Goal: Transaction & Acquisition: Register for event/course

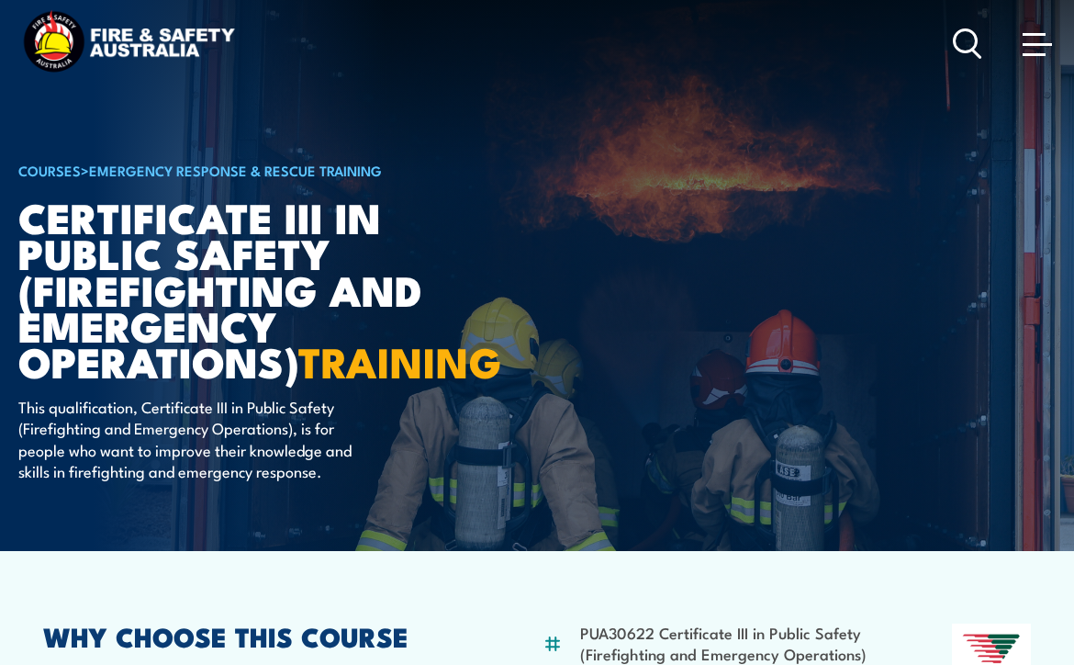
click at [1027, 45] on span at bounding box center [1037, 44] width 29 height 3
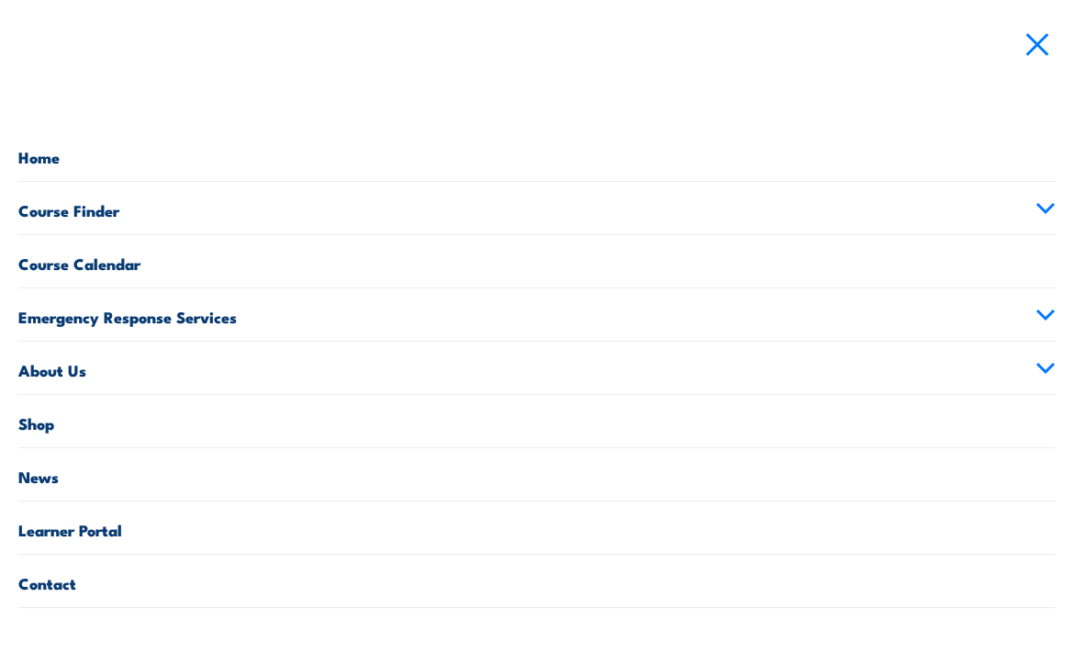
click at [64, 265] on link "Course Calendar" at bounding box center [537, 261] width 1038 height 52
click at [79, 215] on link "Course Finder" at bounding box center [537, 208] width 1038 height 52
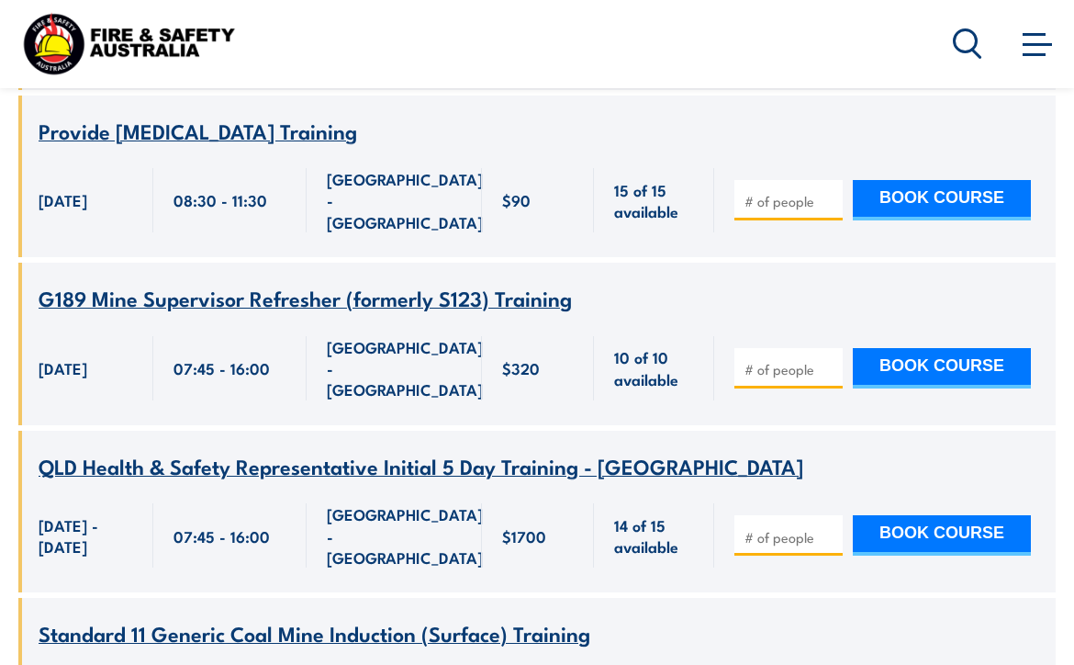
scroll to position [9333, 0]
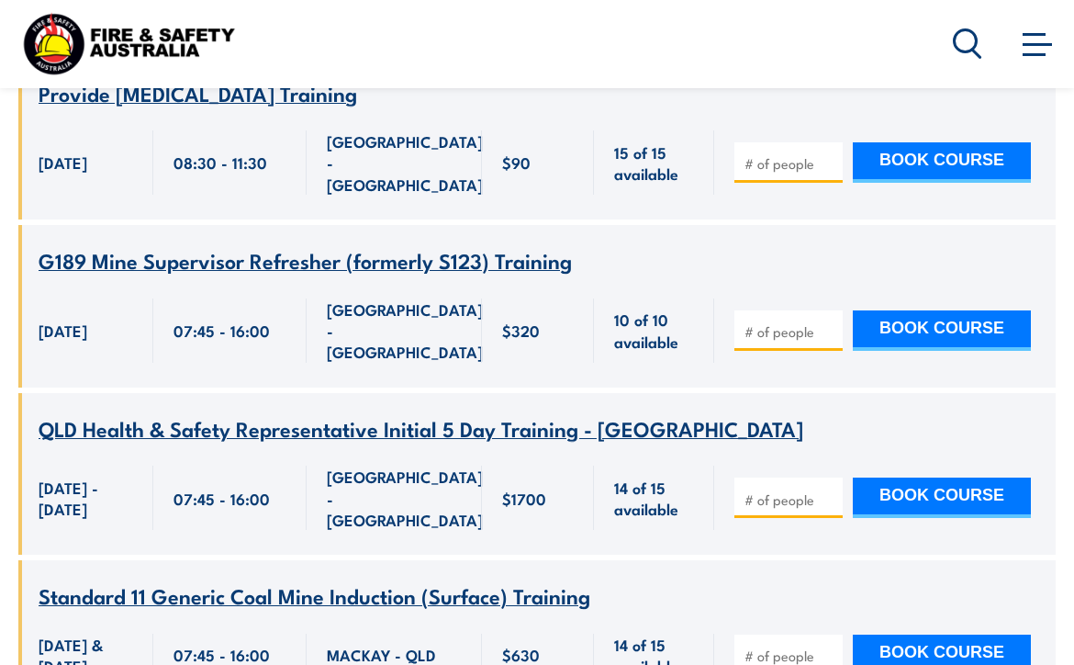
click at [956, 44] on circle at bounding box center [966, 40] width 22 height 22
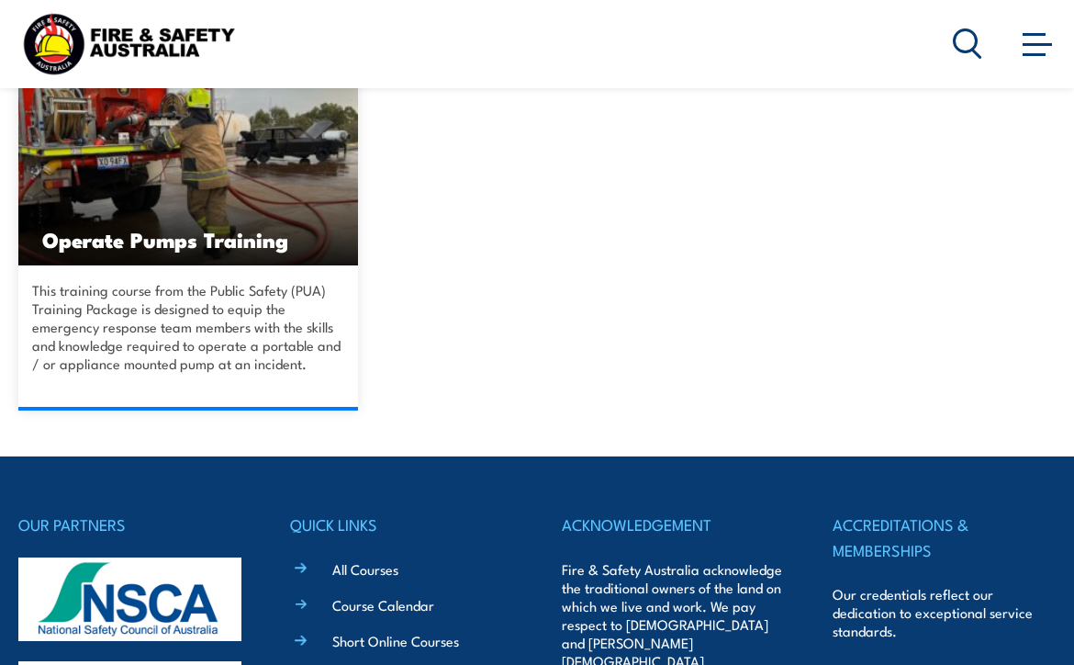
scroll to position [482, 0]
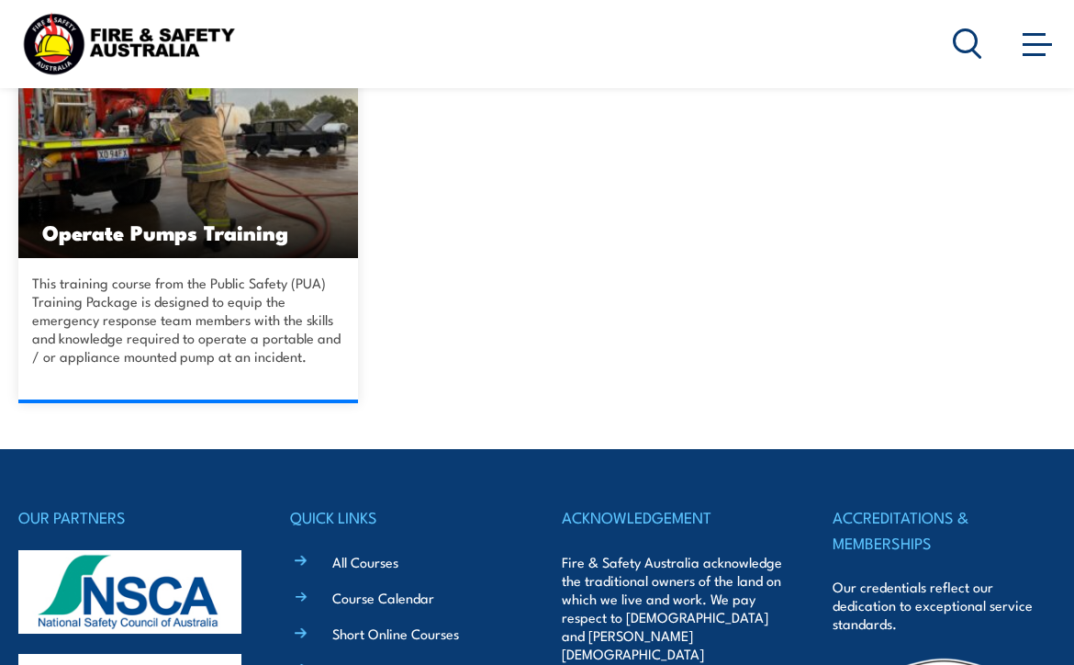
click at [205, 235] on h3 "Operate Pumps Training" at bounding box center [188, 231] width 292 height 21
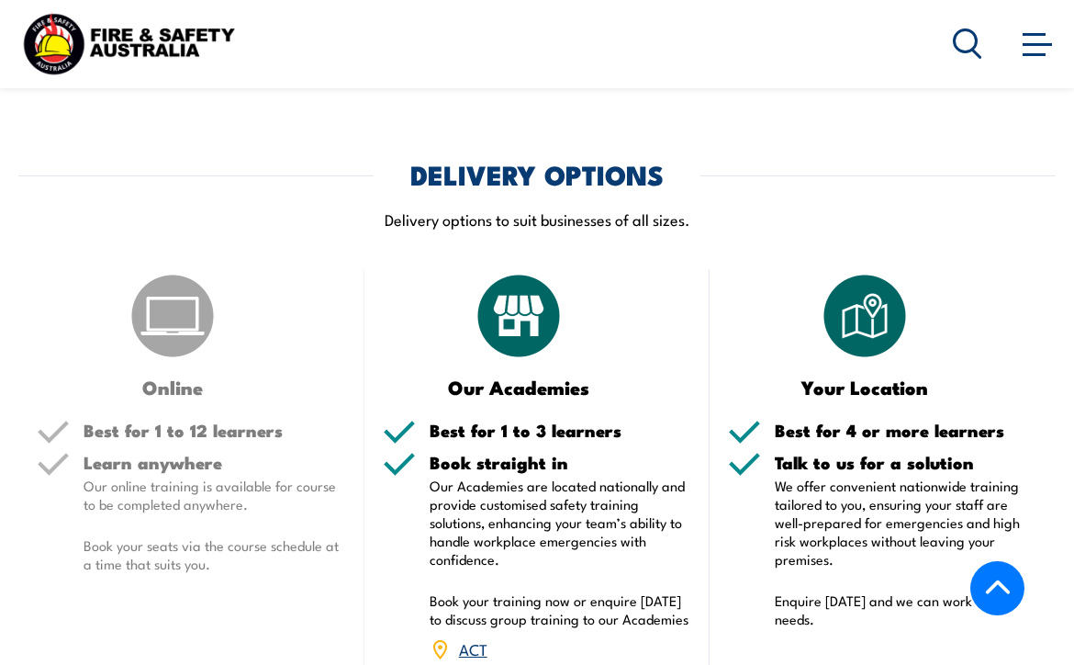
scroll to position [2006, 0]
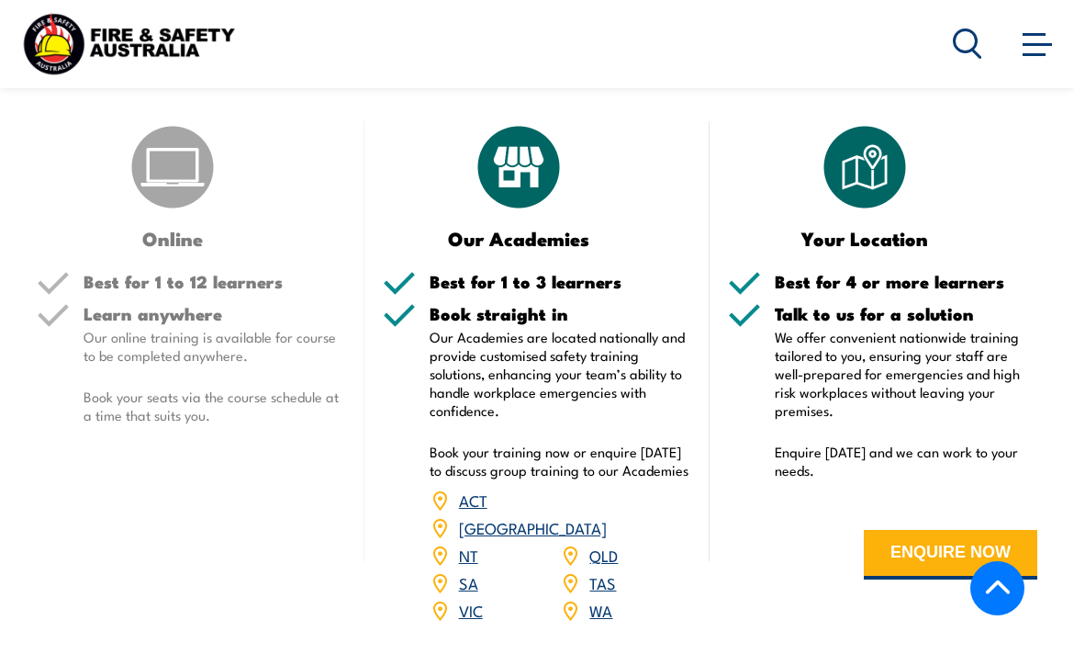
click at [600, 544] on link "QLD" at bounding box center [604, 555] width 28 height 22
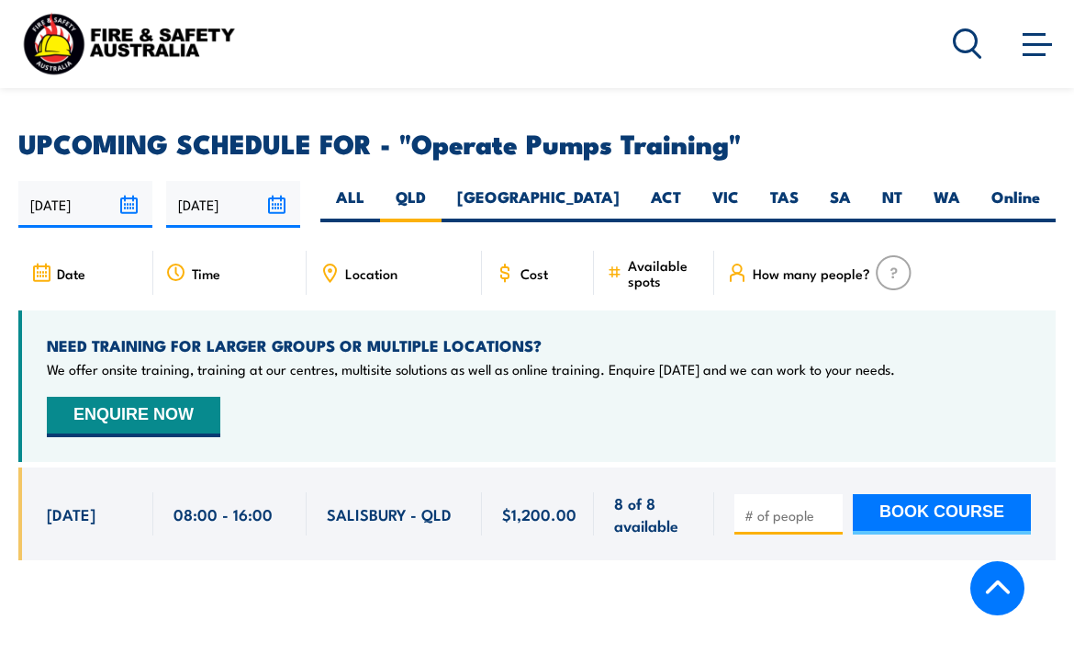
scroll to position [2566, 0]
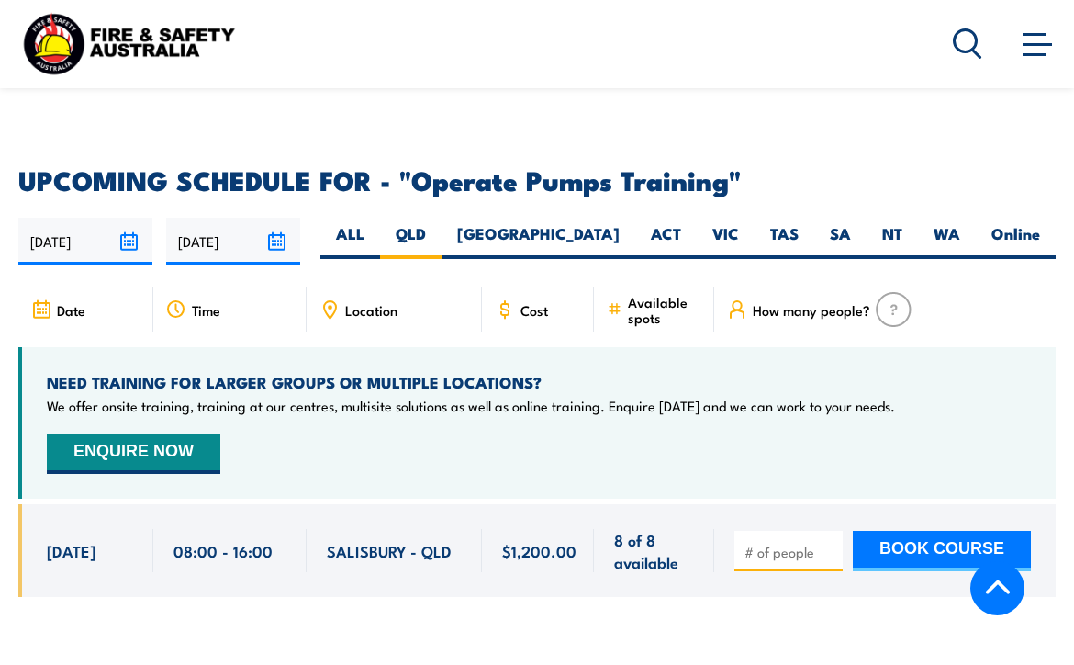
type input "1"
click at [829, 543] on input "1" at bounding box center [791, 552] width 92 height 18
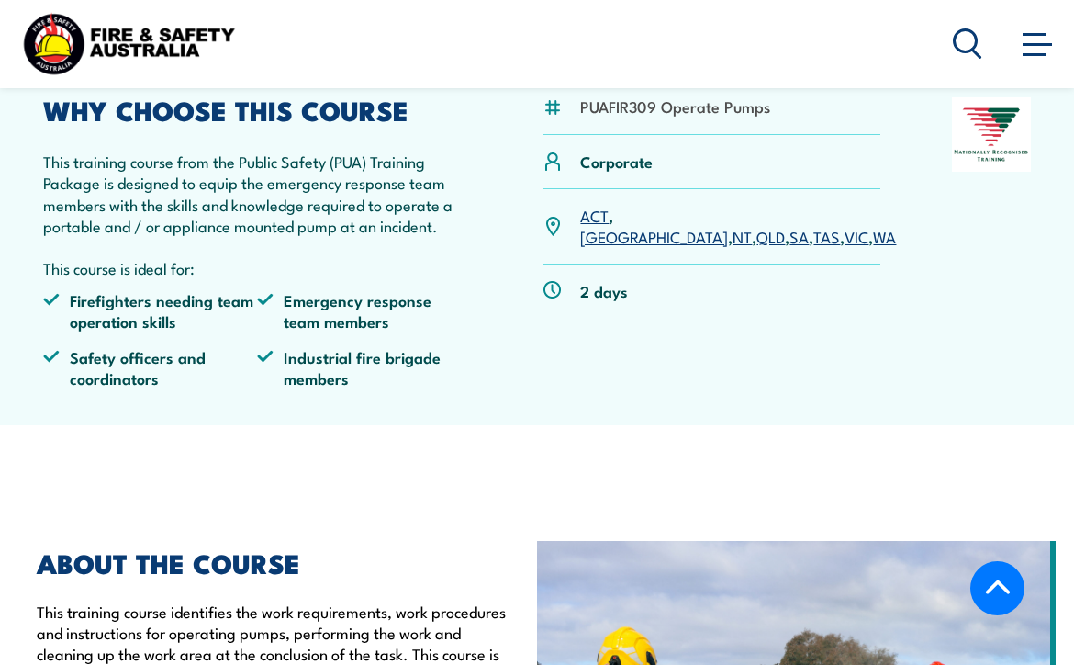
scroll to position [349, 0]
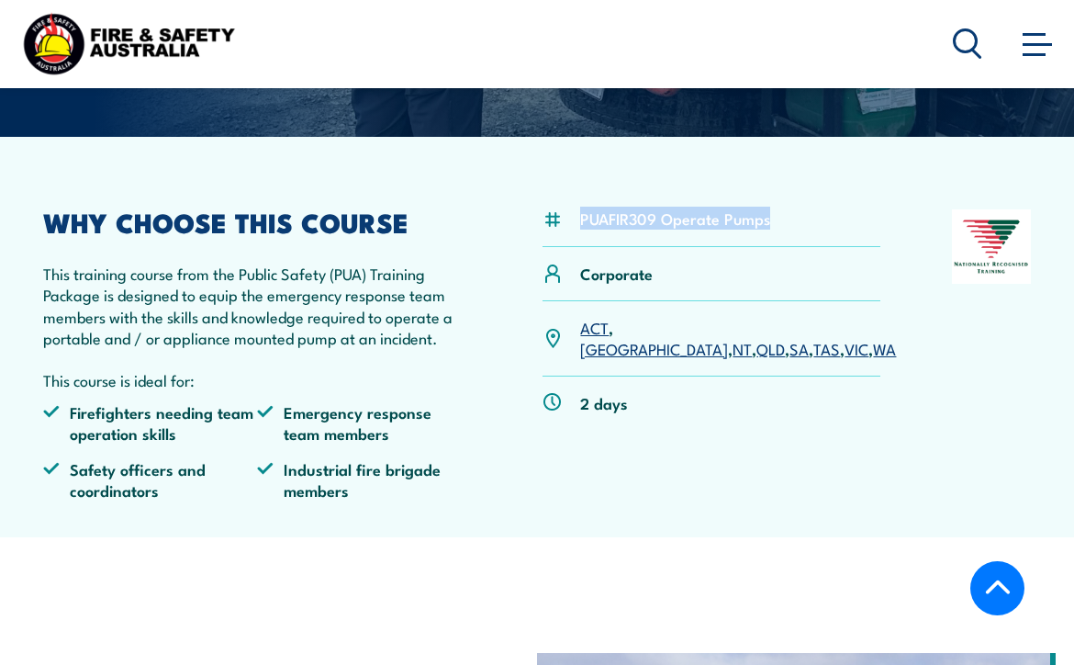
drag, startPoint x: 771, startPoint y: 215, endPoint x: 578, endPoint y: 217, distance: 192.9
click at [578, 217] on div "PUAFIR309 Operate Pumps" at bounding box center [711, 228] width 337 height 38
copy li "PUAFIR309 Operate Pumps"
